Goal: Information Seeking & Learning: Learn about a topic

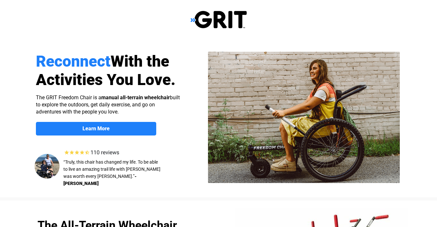
scroll to position [39, 0]
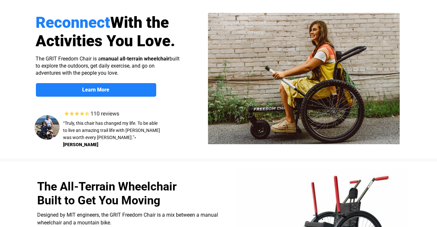
select select "US"
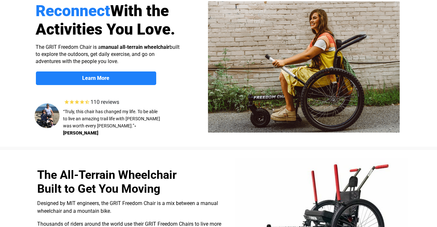
scroll to position [52, 0]
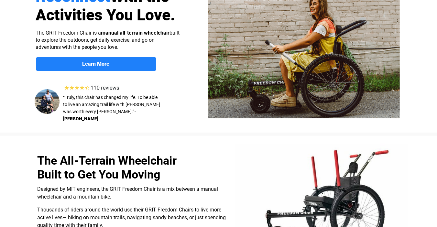
click at [205, 36] on div at bounding box center [218, 54] width 411 height 158
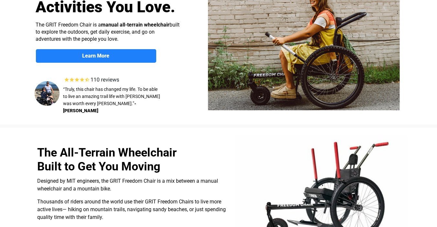
click at [205, 36] on div at bounding box center [218, 46] width 411 height 158
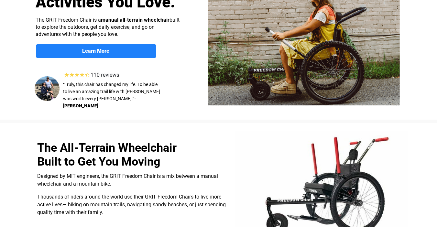
click at [205, 36] on div at bounding box center [218, 41] width 411 height 158
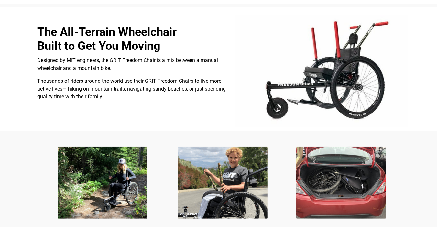
click at [205, 36] on div at bounding box center [218, 69] width 411 height 124
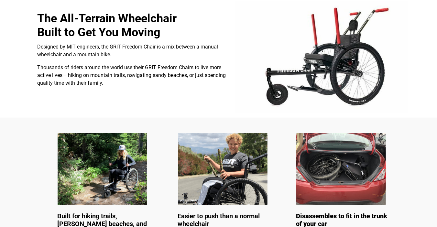
click at [205, 36] on div at bounding box center [218, 56] width 411 height 124
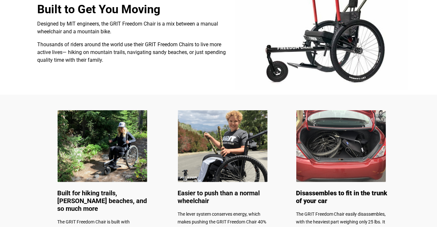
scroll to position [233, 0]
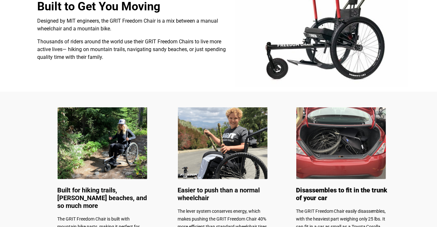
click at [205, 36] on div "Designed by MIT engineers, the GRIT Freedom Chair is a mix between a manual whe…" at bounding box center [132, 39] width 189 height 44
drag, startPoint x: 0, startPoint y: 0, endPoint x: 206, endPoint y: 41, distance: 210.2
click at [206, 41] on span "Thousands of riders around the world use their GRIT Freedom Chairs to live more…" at bounding box center [132, 50] width 189 height 22
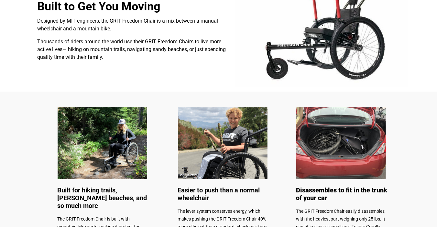
drag, startPoint x: 206, startPoint y: 41, endPoint x: 177, endPoint y: 55, distance: 32.0
click at [177, 55] on p "Thousands of riders around the world use their GRIT Freedom Chairs to live more…" at bounding box center [132, 49] width 189 height 23
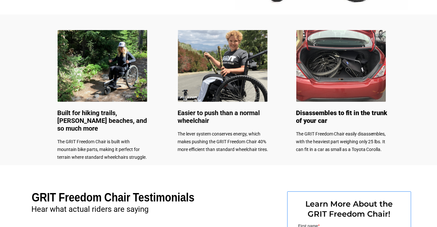
click at [177, 55] on div at bounding box center [218, 90] width 411 height 151
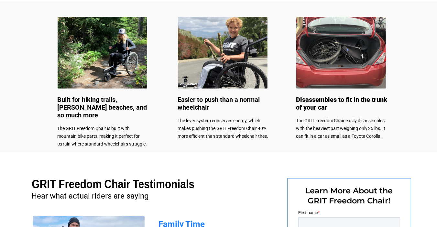
click at [177, 55] on div at bounding box center [218, 76] width 411 height 151
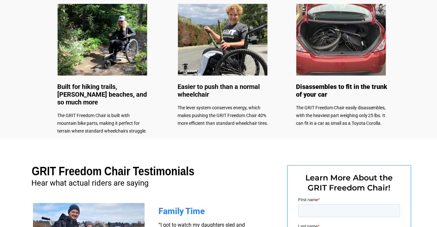
click at [177, 55] on div at bounding box center [218, 63] width 411 height 151
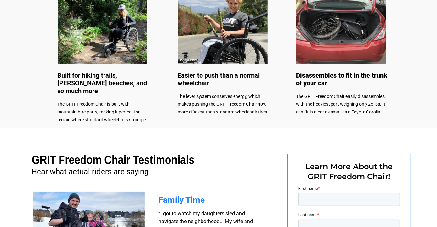
click at [177, 55] on div at bounding box center [218, 52] width 411 height 151
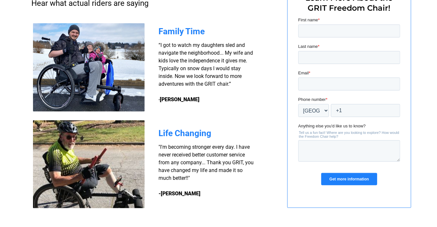
scroll to position [518, 0]
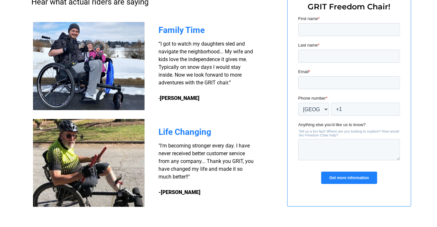
click at [177, 55] on span "“I got to watch my daughters sled and navigate the neighborhood... My wife and …" at bounding box center [206, 71] width 94 height 61
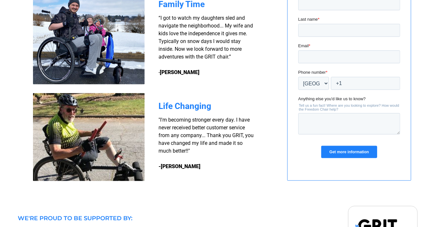
click at [177, 55] on span "“I got to watch my daughters sled and navigate the neighborhood... My wife and …" at bounding box center [206, 45] width 94 height 61
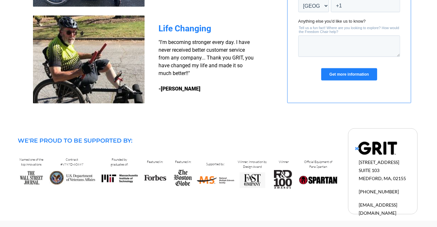
scroll to position [623, 0]
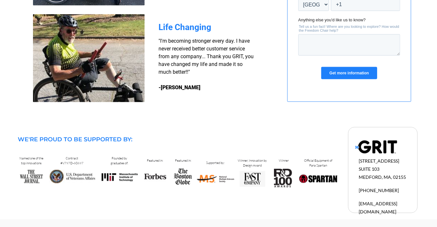
click at [177, 55] on span ""I'm becoming stronger every day. I have never received better customer service…" at bounding box center [206, 56] width 95 height 37
